Goal: Information Seeking & Learning: Compare options

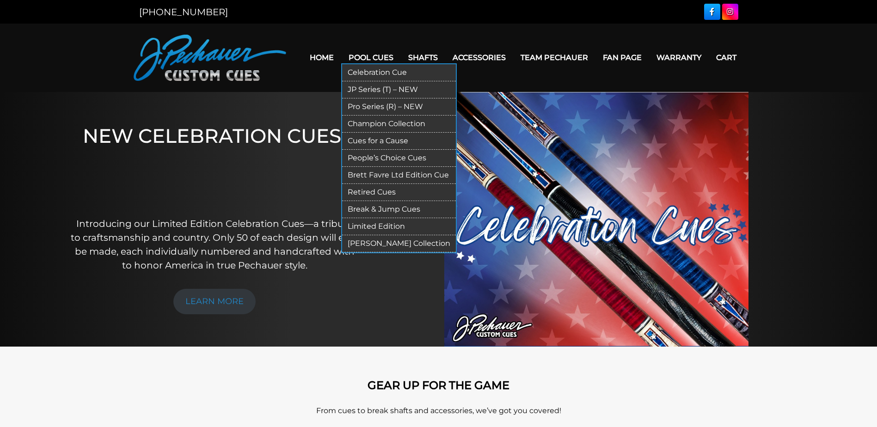
click at [372, 85] on link "JP Series (T) – NEW" at bounding box center [399, 89] width 114 height 17
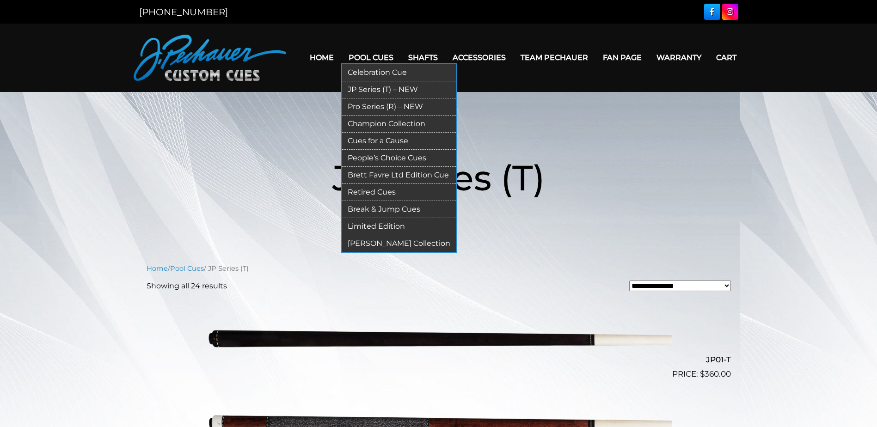
click at [371, 108] on link "Pro Series (R) – NEW" at bounding box center [399, 106] width 114 height 17
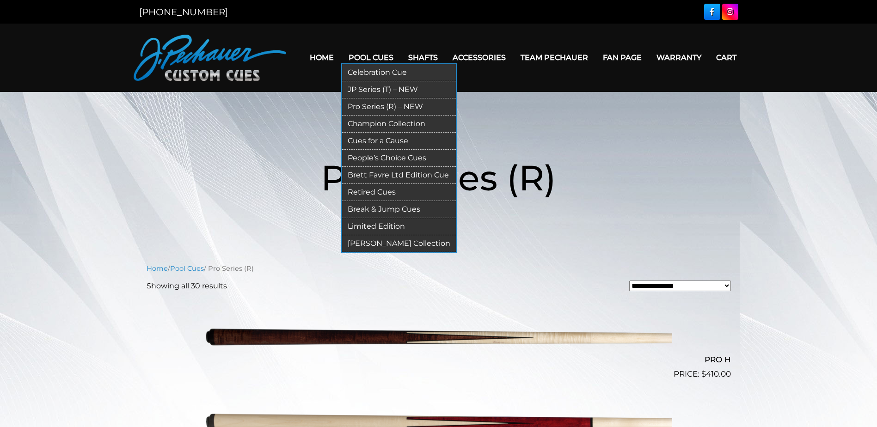
click at [382, 86] on link "JP Series (T) – NEW" at bounding box center [399, 89] width 114 height 17
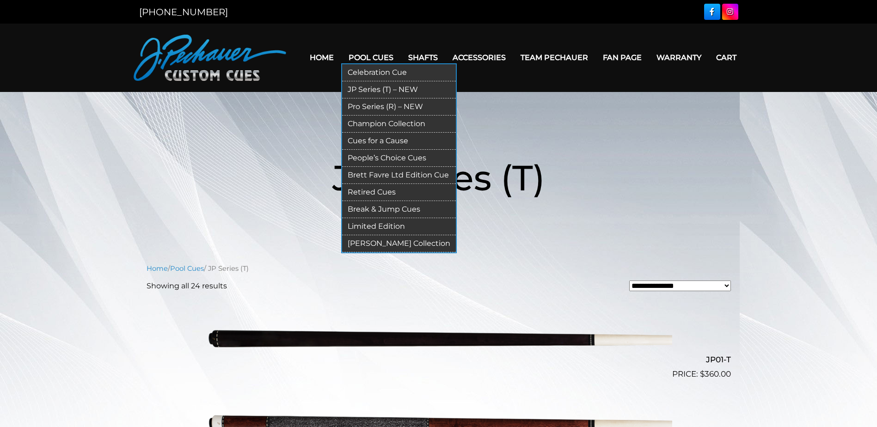
click at [377, 101] on link "Pro Series (R) – NEW" at bounding box center [399, 106] width 114 height 17
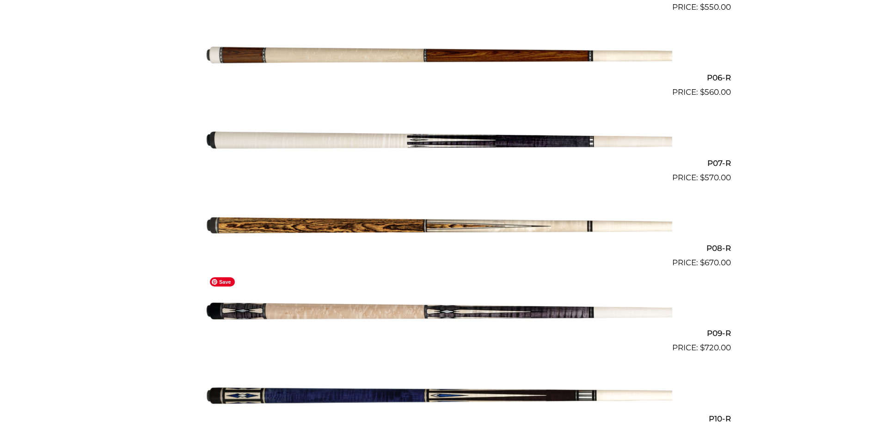
scroll to position [705, 0]
